Goal: Task Accomplishment & Management: Manage account settings

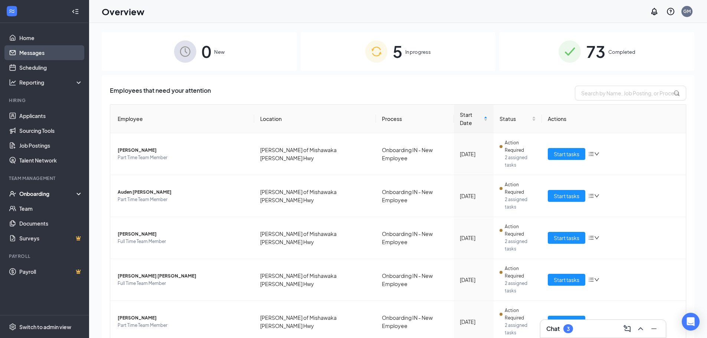
click at [29, 50] on link "Messages" at bounding box center [50, 52] width 63 height 15
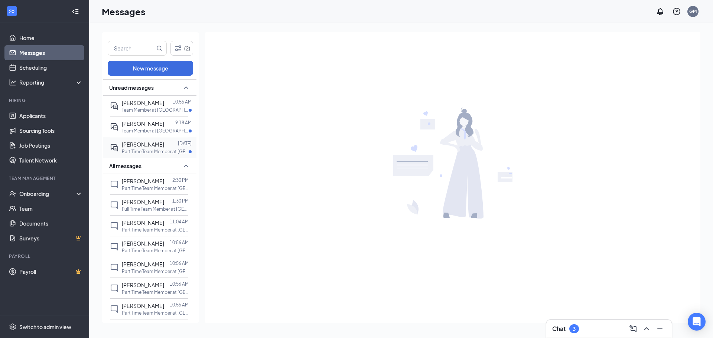
click at [161, 139] on div "[PERSON_NAME] [DATE] Part Time Team Member at [GEOGRAPHIC_DATA][PERSON_NAME] of…" at bounding box center [149, 147] width 78 height 21
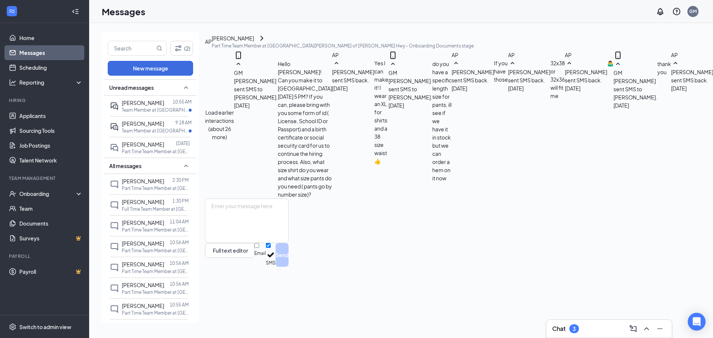
scroll to position [276, 0]
click at [45, 44] on link "Home" at bounding box center [50, 37] width 63 height 15
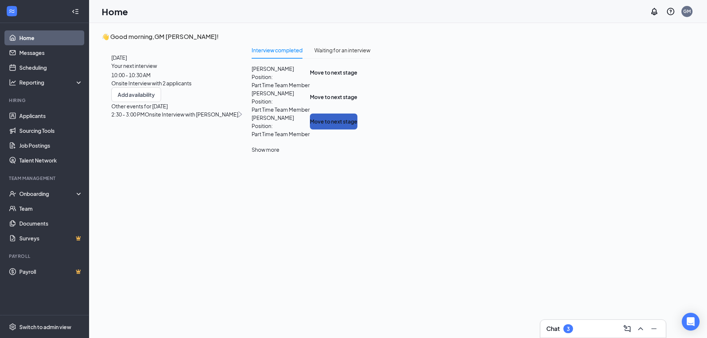
click at [357, 130] on button "Move to next stage" at bounding box center [334, 122] width 48 height 16
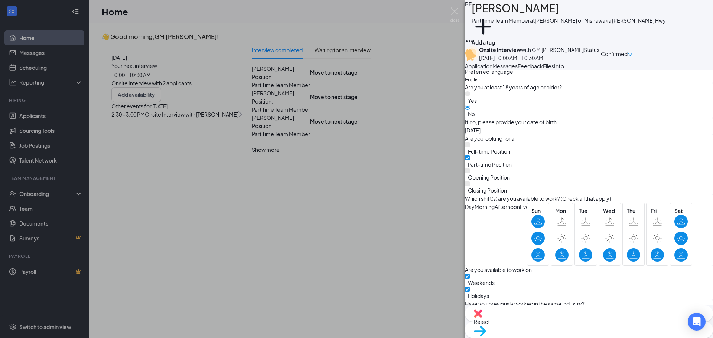
scroll to position [348, 0]
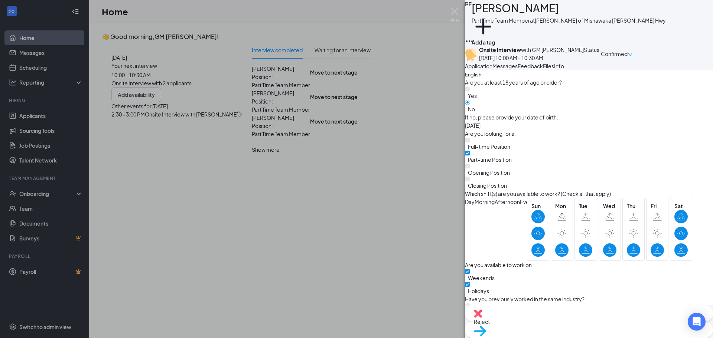
click at [629, 337] on span "Move to stage" at bounding box center [589, 341] width 230 height 8
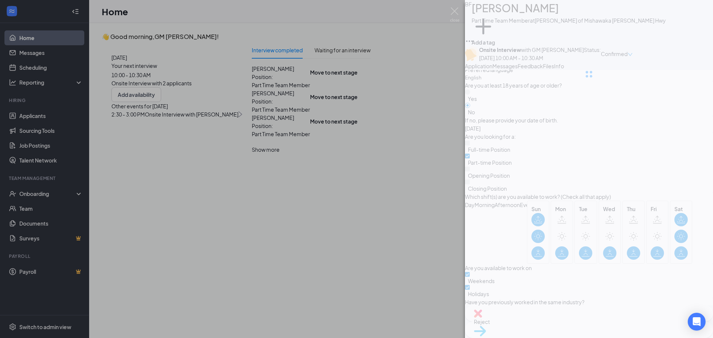
type input "Background Check Screening (next stage)"
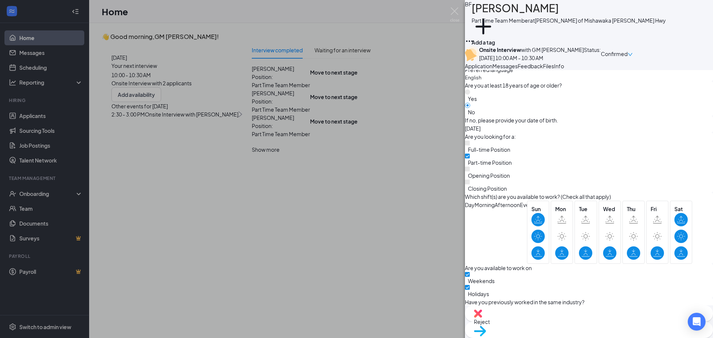
click at [607, 337] on span "Move to stage" at bounding box center [589, 341] width 230 height 8
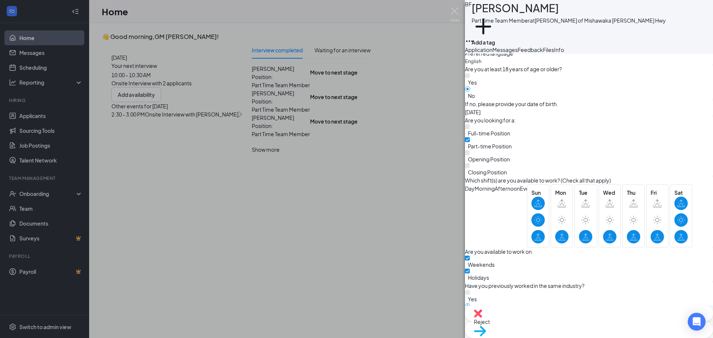
scroll to position [313, 0]
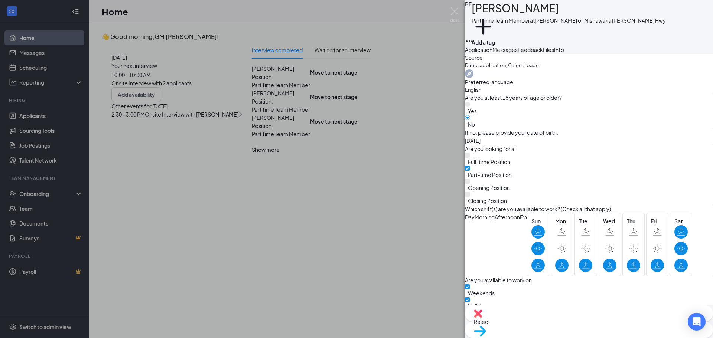
click at [624, 337] on span "Move to stage" at bounding box center [589, 341] width 230 height 8
type input "Background Check (next stage)"
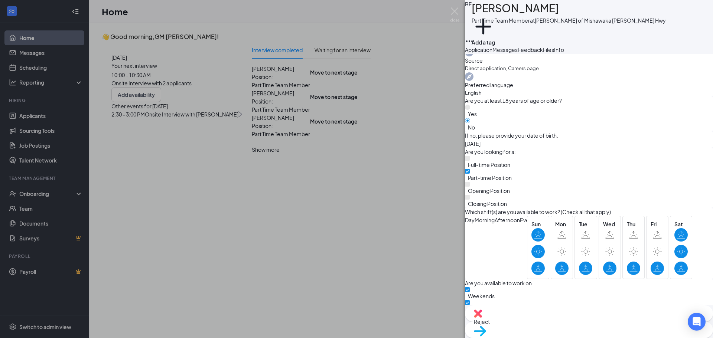
click at [458, 18] on img at bounding box center [454, 14] width 9 height 14
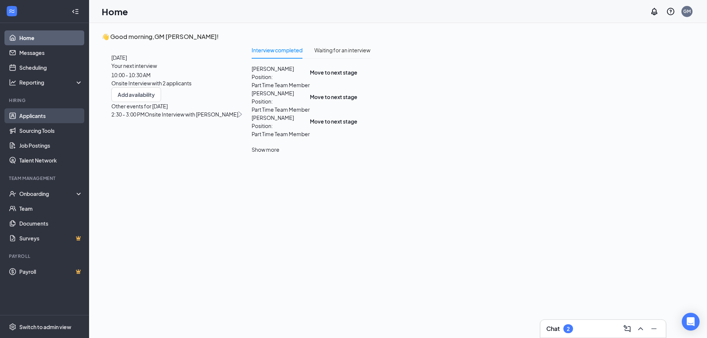
click at [64, 109] on link "Applicants" at bounding box center [50, 115] width 63 height 15
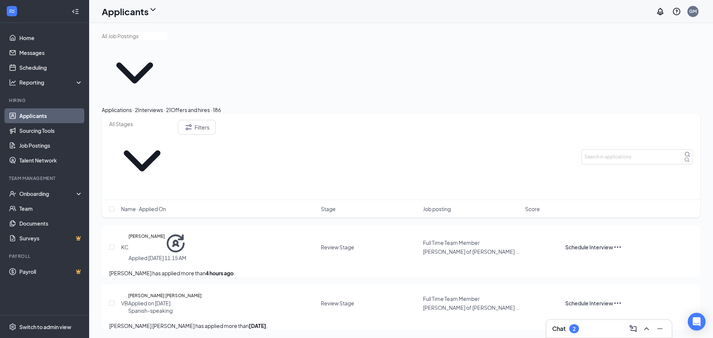
click at [221, 106] on div "Offers and hires · 186" at bounding box center [196, 110] width 50 height 8
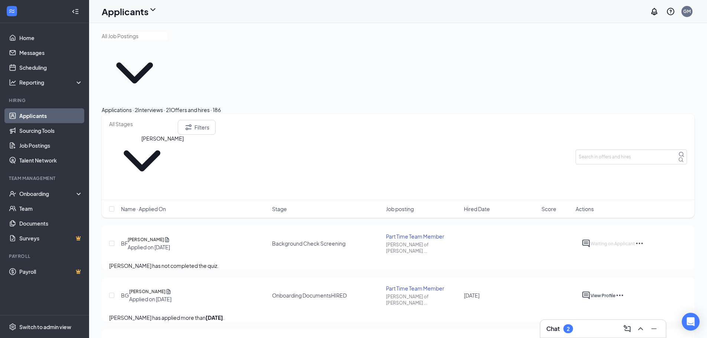
click at [162, 236] on h5 "[PERSON_NAME]" at bounding box center [146, 239] width 36 height 7
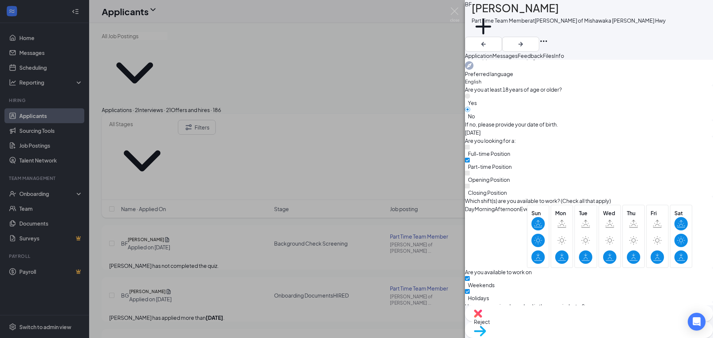
scroll to position [331, 0]
click at [455, 13] on img at bounding box center [454, 14] width 9 height 14
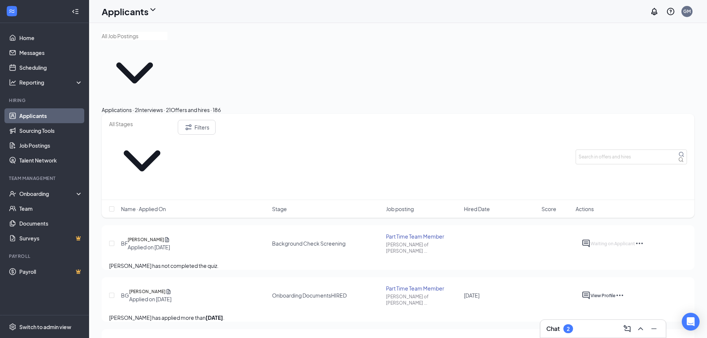
click at [171, 106] on div "Interviews · 21" at bounding box center [154, 110] width 33 height 8
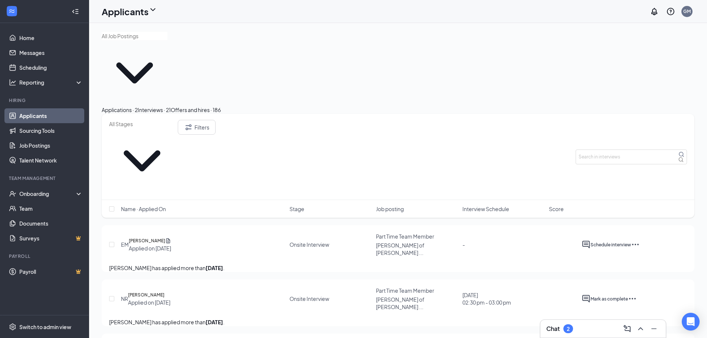
click at [127, 106] on div "Applications · 2" at bounding box center [120, 110] width 36 height 8
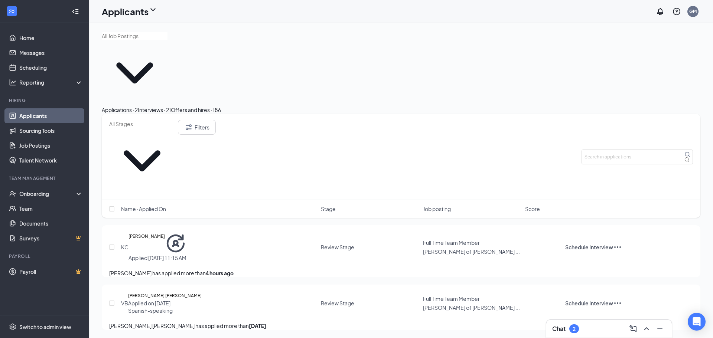
click at [171, 106] on div "Interviews · 21" at bounding box center [154, 110] width 33 height 8
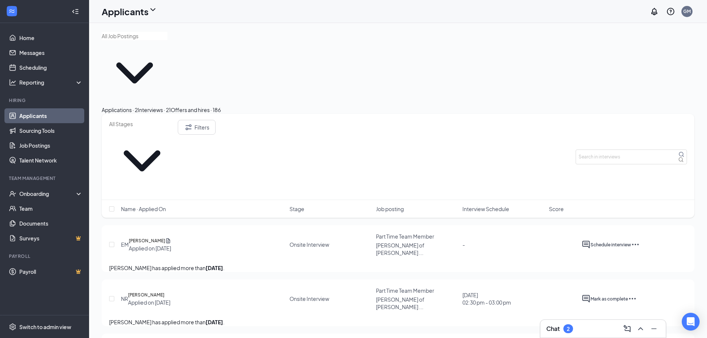
click at [221, 106] on div "Offers and hires · 186" at bounding box center [196, 110] width 50 height 8
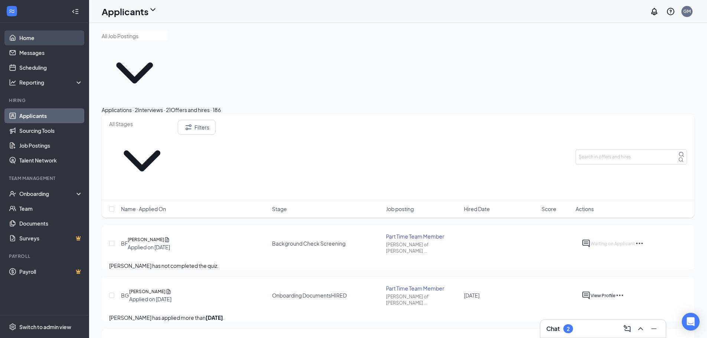
click at [27, 33] on link "Home" at bounding box center [50, 37] width 63 height 15
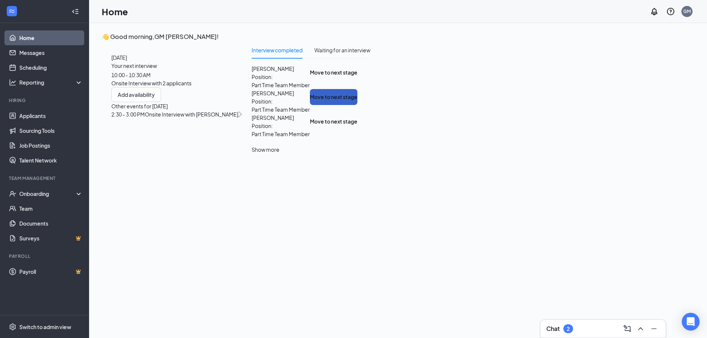
click at [357, 105] on button "Move to next stage" at bounding box center [334, 97] width 48 height 16
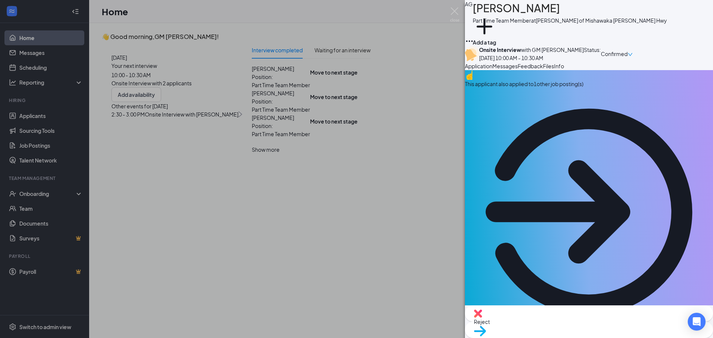
click at [482, 318] on img at bounding box center [478, 314] width 8 height 8
checkbox input "true"
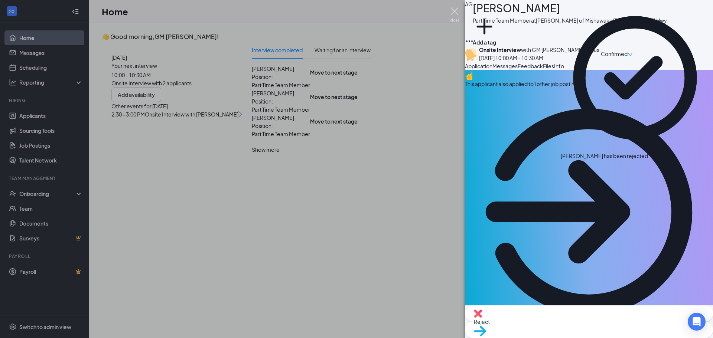
click at [452, 14] on img at bounding box center [454, 14] width 9 height 14
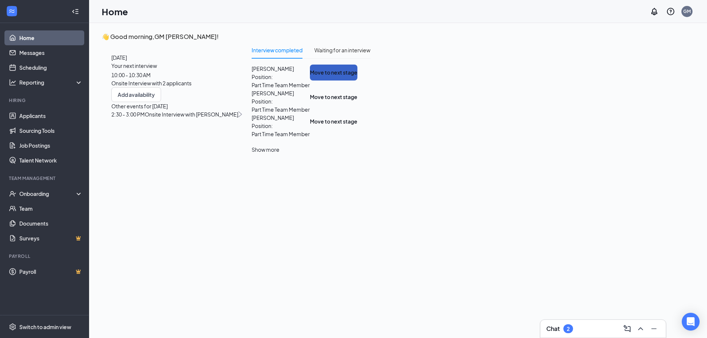
click at [357, 81] on button "Move to next stage" at bounding box center [334, 73] width 48 height 16
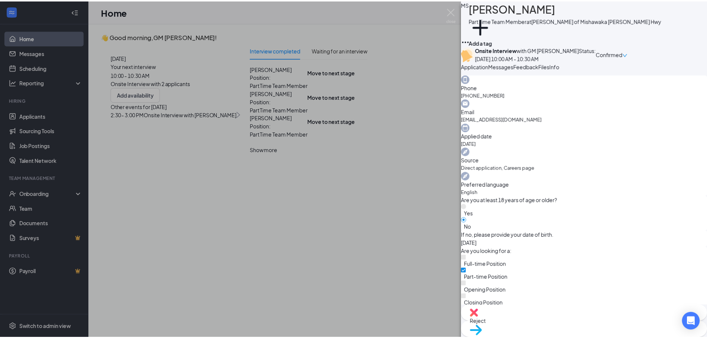
scroll to position [297, 0]
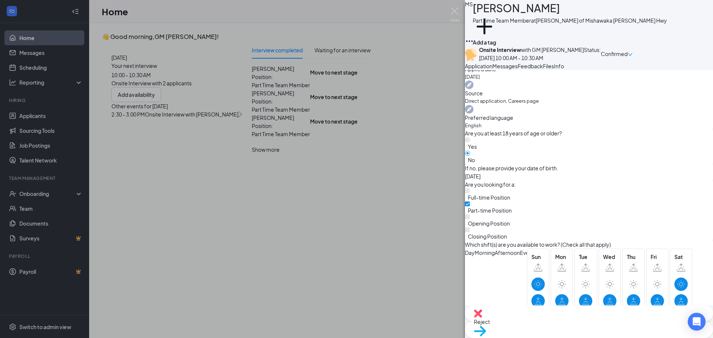
click at [482, 318] on img at bounding box center [478, 314] width 8 height 8
checkbox input "true"
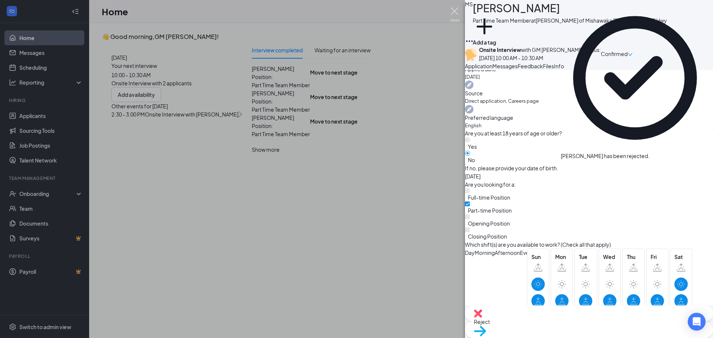
click at [453, 11] on img at bounding box center [454, 14] width 9 height 14
